Goal: Check status: Check status

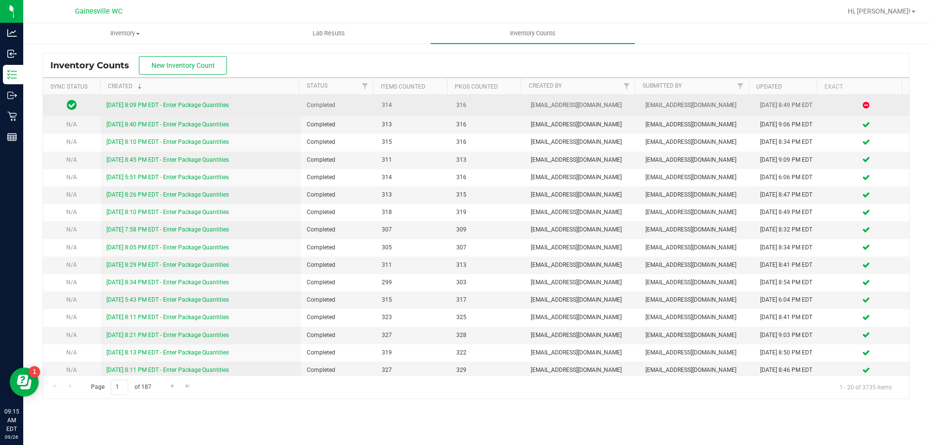
click at [130, 106] on link "[DATE] 8:09 PM EDT - Enter Package Quantities" at bounding box center [167, 105] width 122 height 7
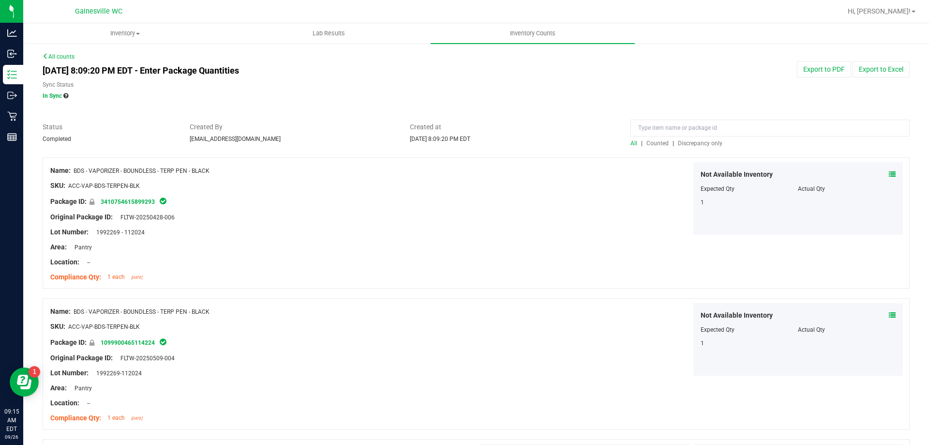
click at [696, 138] on div at bounding box center [770, 130] width 279 height 17
click at [695, 143] on span "Discrepancy only" at bounding box center [700, 143] width 45 height 7
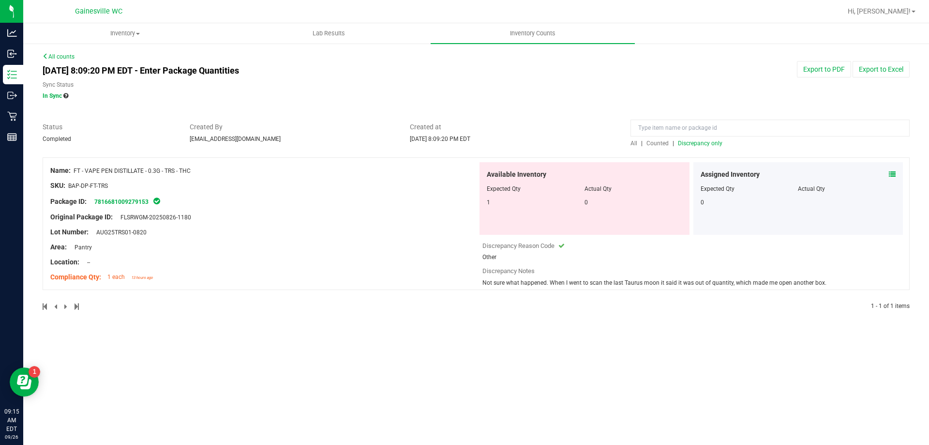
click at [658, 146] on span "Counted" at bounding box center [658, 143] width 22 height 7
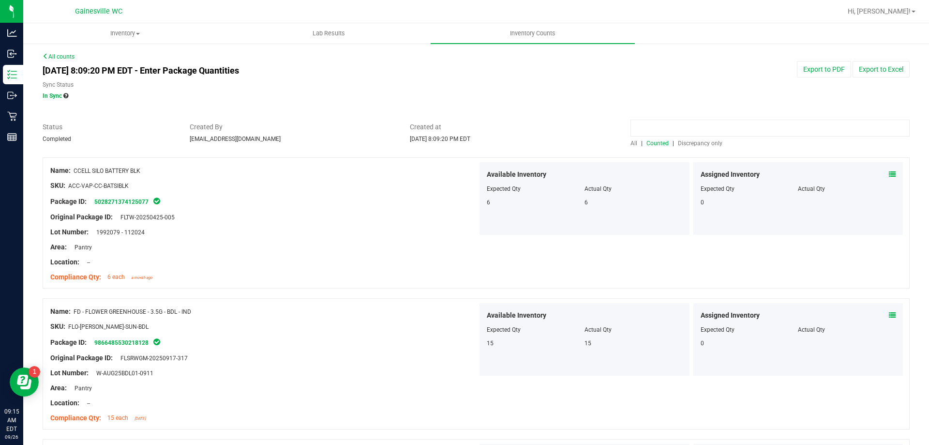
click at [661, 120] on input at bounding box center [770, 128] width 279 height 17
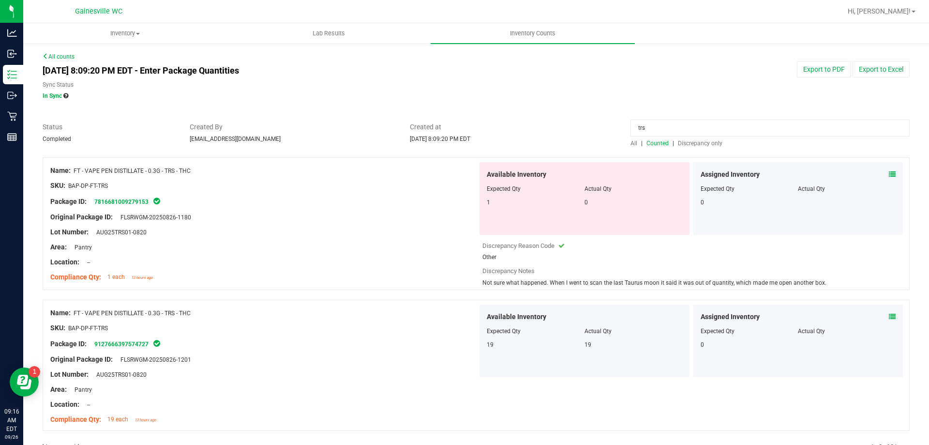
scroll to position [29, 0]
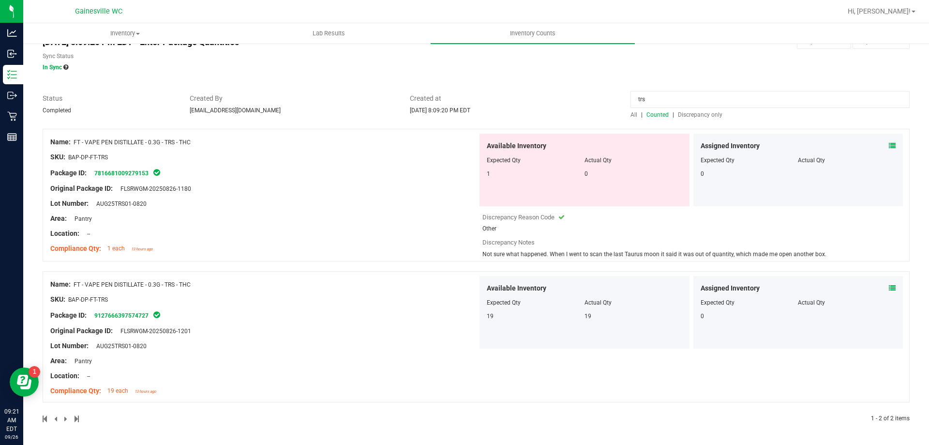
type input "trs"
click at [889, 145] on icon at bounding box center [892, 145] width 7 height 7
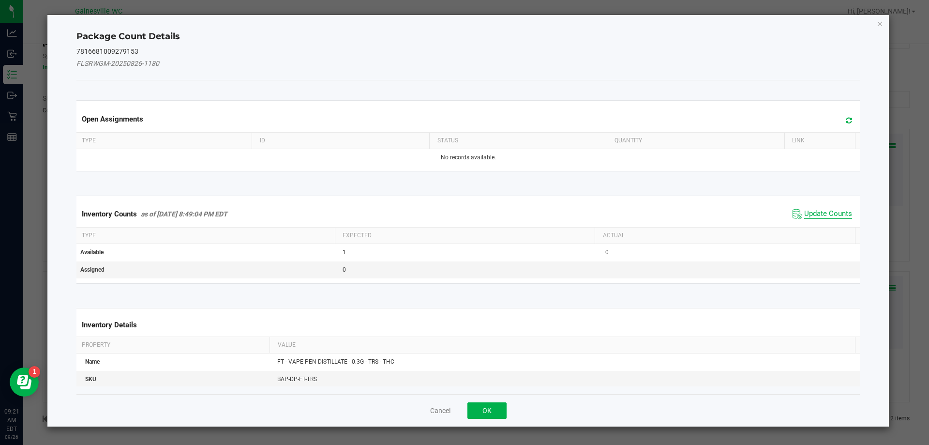
click at [815, 210] on span "Update Counts" at bounding box center [828, 214] width 48 height 10
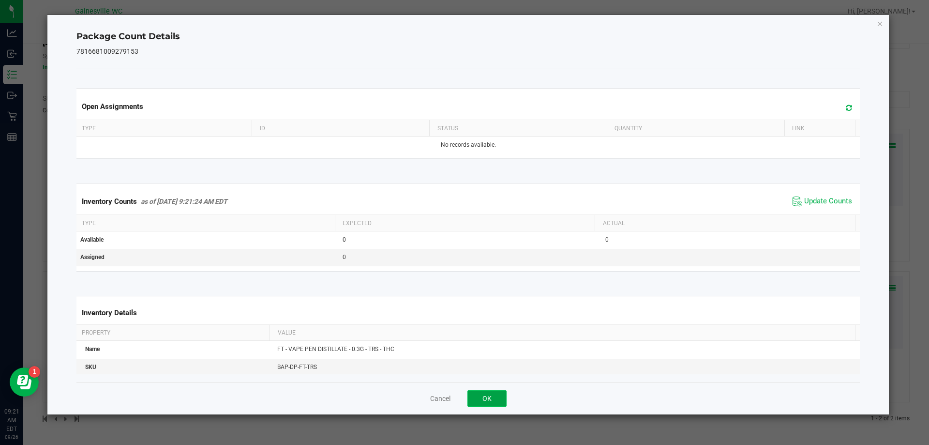
click at [491, 397] on button "OK" at bounding box center [486, 398] width 39 height 16
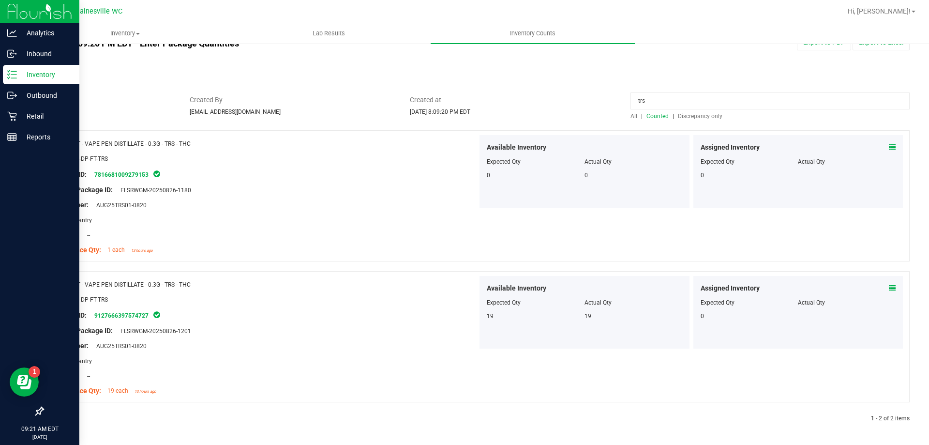
click at [18, 76] on p "Inventory" at bounding box center [46, 75] width 58 height 12
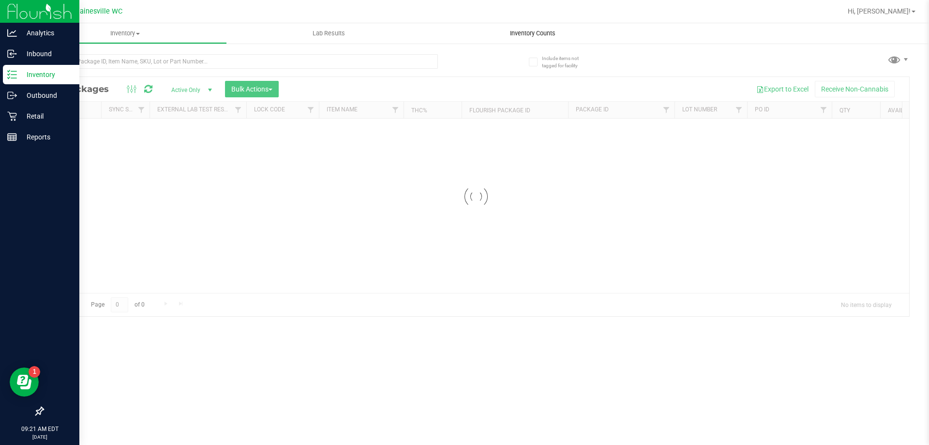
click at [512, 31] on span "Inventory Counts" at bounding box center [533, 33] width 72 height 9
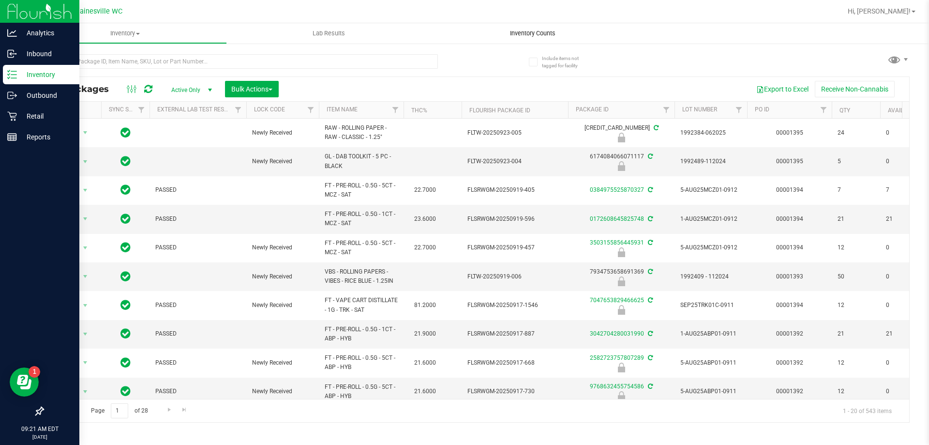
click at [512, 31] on span "Inventory Counts" at bounding box center [533, 33] width 72 height 9
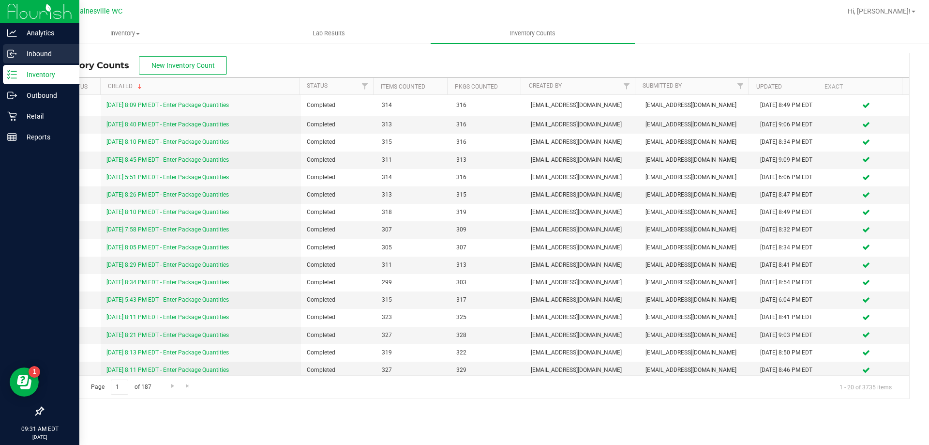
click at [40, 57] on p "Inbound" at bounding box center [46, 54] width 58 height 12
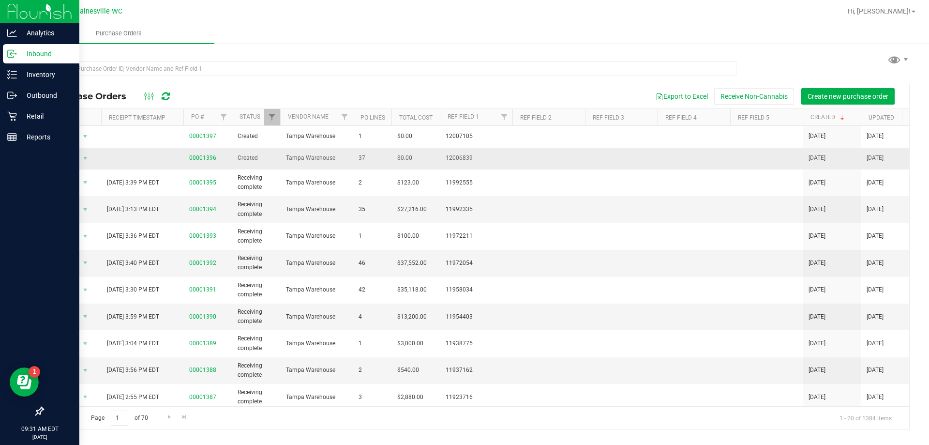
click at [207, 158] on link "00001396" at bounding box center [202, 157] width 27 height 7
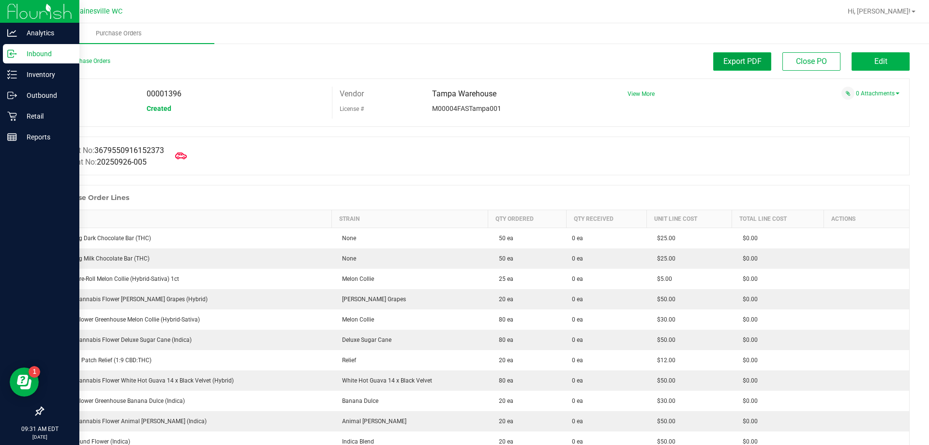
click at [723, 62] on span "Export PDF" at bounding box center [742, 61] width 38 height 9
click at [53, 61] on link "Back to Purchase Orders" at bounding box center [77, 61] width 68 height 7
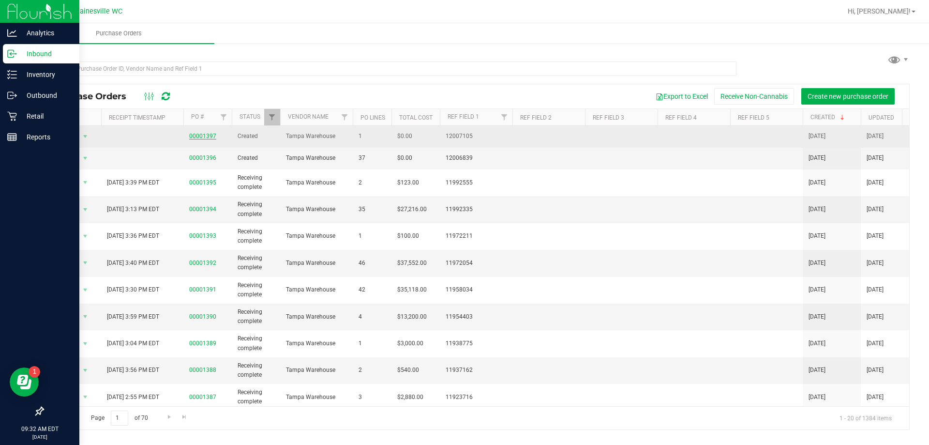
click at [207, 137] on link "00001397" at bounding box center [202, 136] width 27 height 7
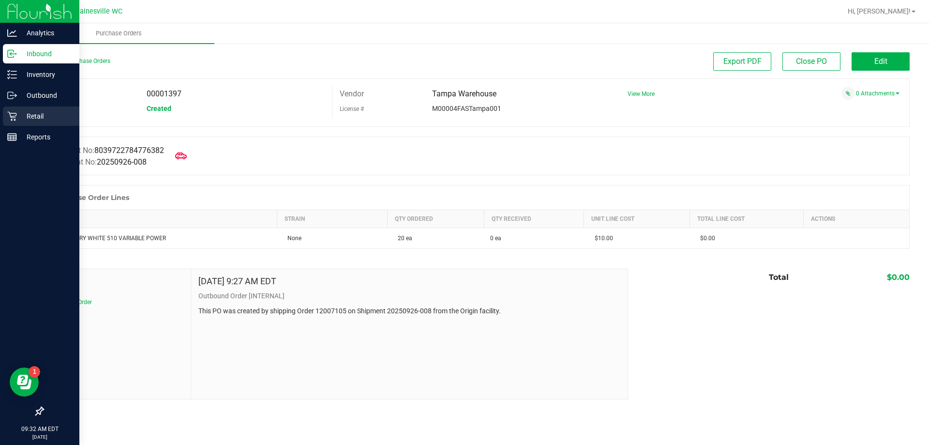
click at [18, 116] on p "Retail" at bounding box center [46, 116] width 58 height 12
